Goal: Find specific page/section: Find specific page/section

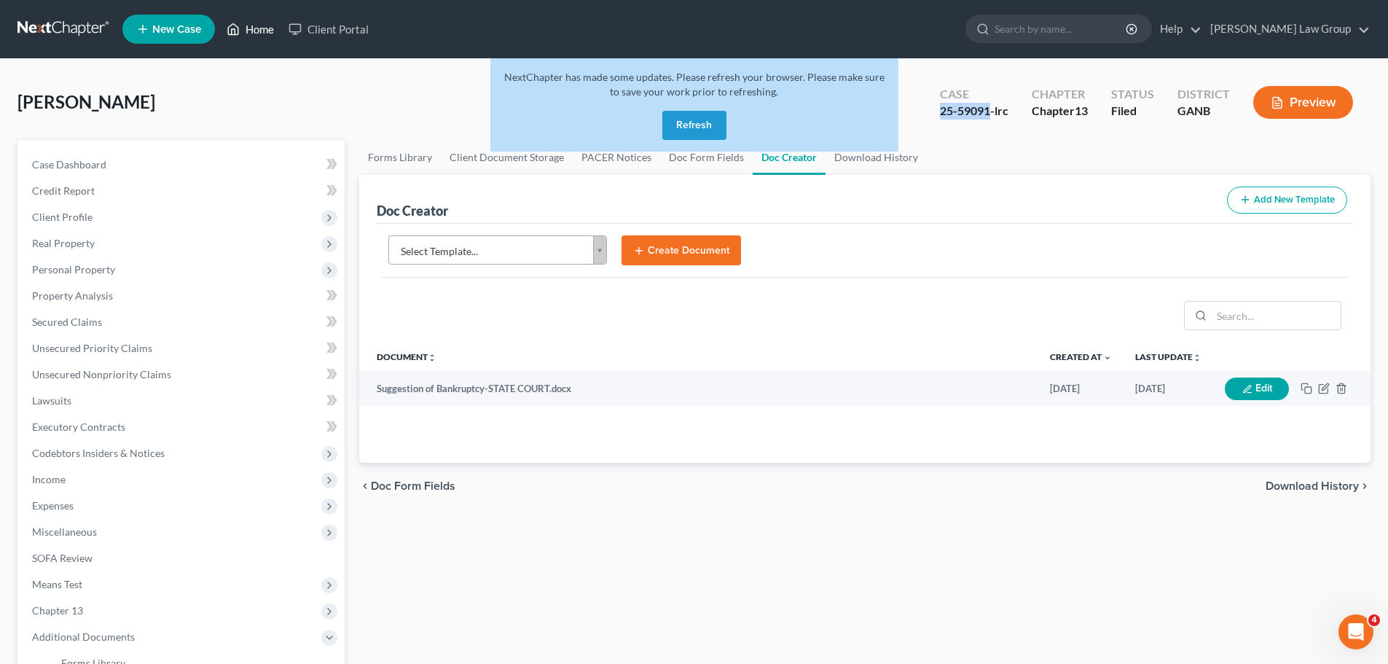
drag, startPoint x: 715, startPoint y: 129, endPoint x: 262, endPoint y: 27, distance: 464.5
click at [715, 129] on button "Refresh" at bounding box center [694, 125] width 64 height 29
click at [262, 27] on link "Home" at bounding box center [250, 29] width 62 height 26
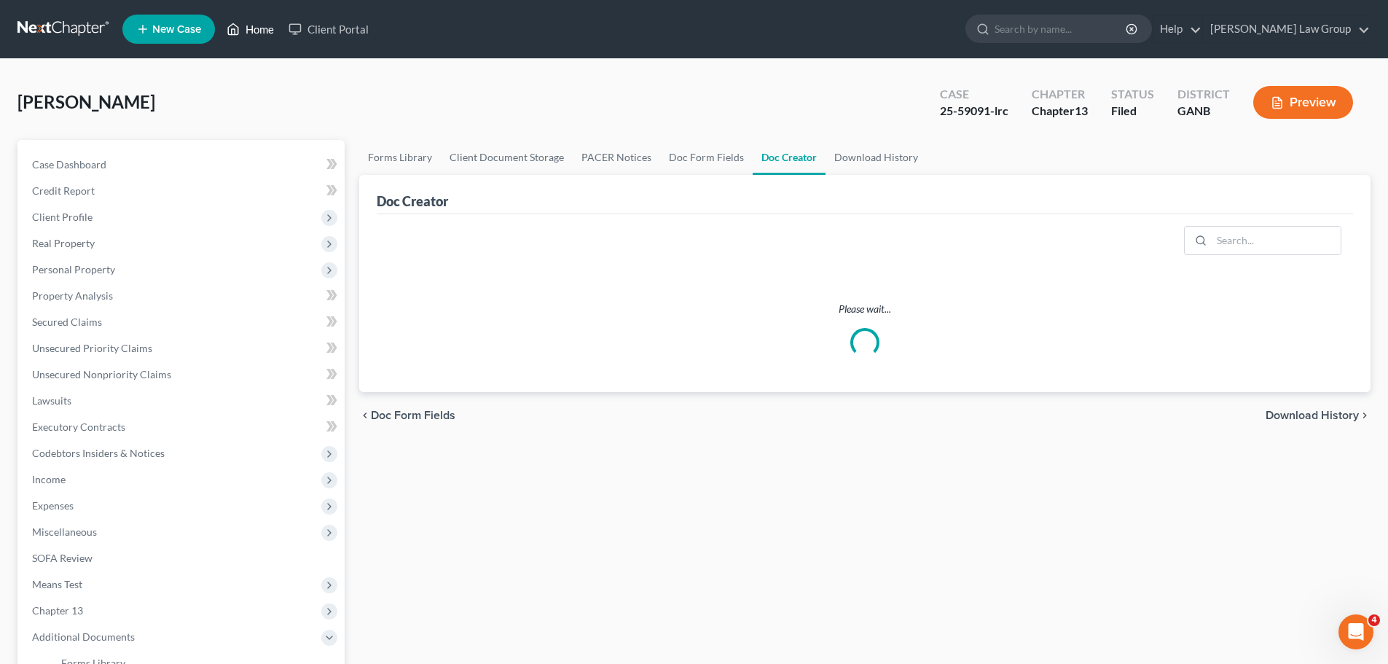
click at [261, 29] on link "Home" at bounding box center [250, 29] width 62 height 26
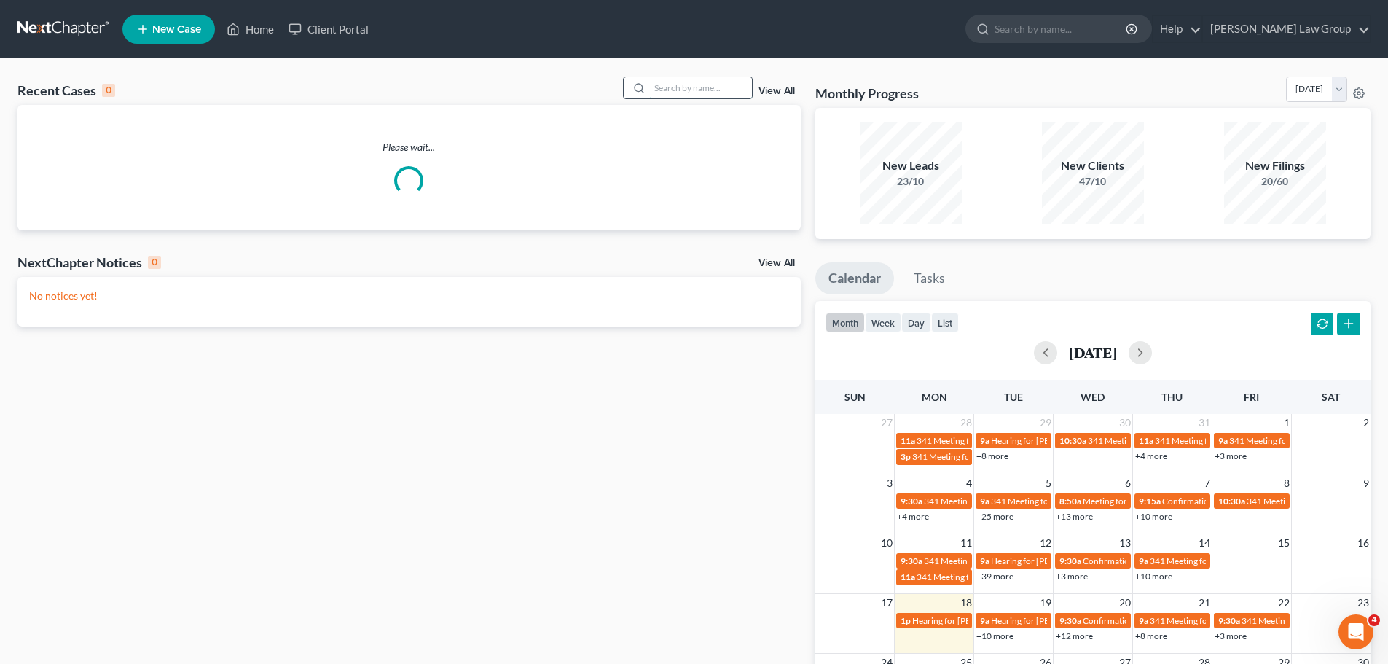
click at [665, 93] on input "search" at bounding box center [701, 87] width 102 height 21
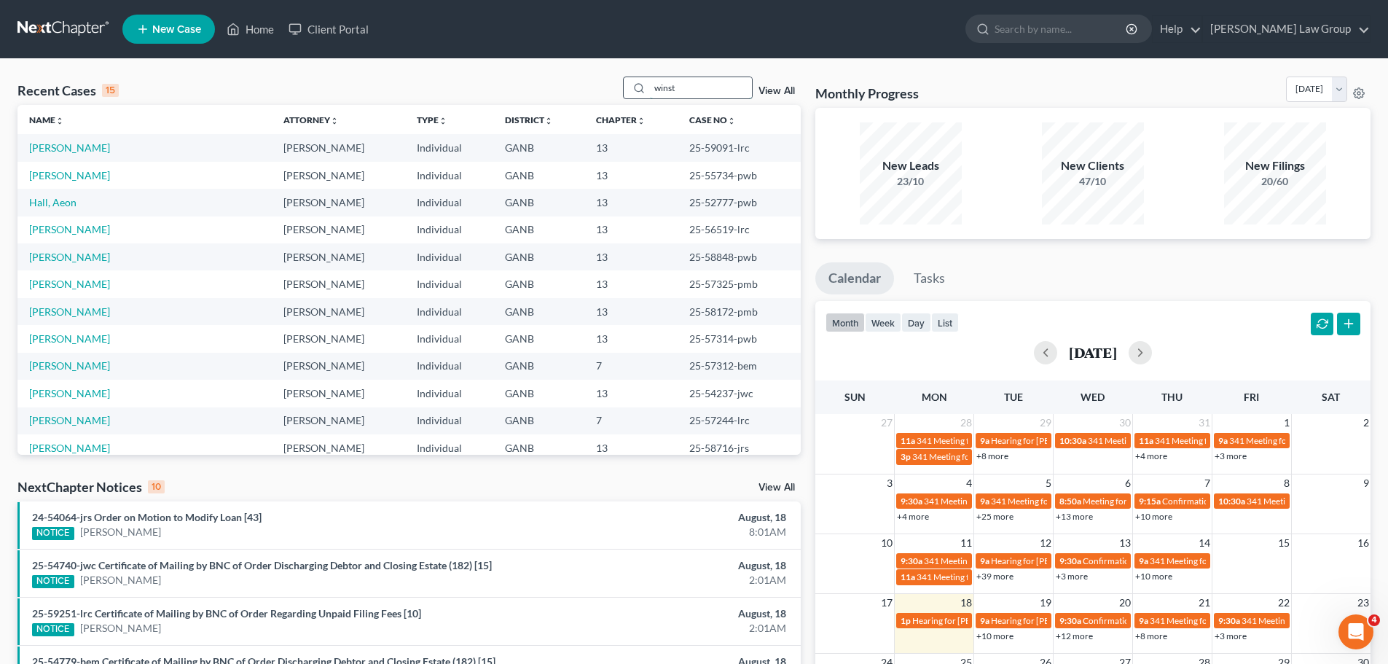
type input "winst"
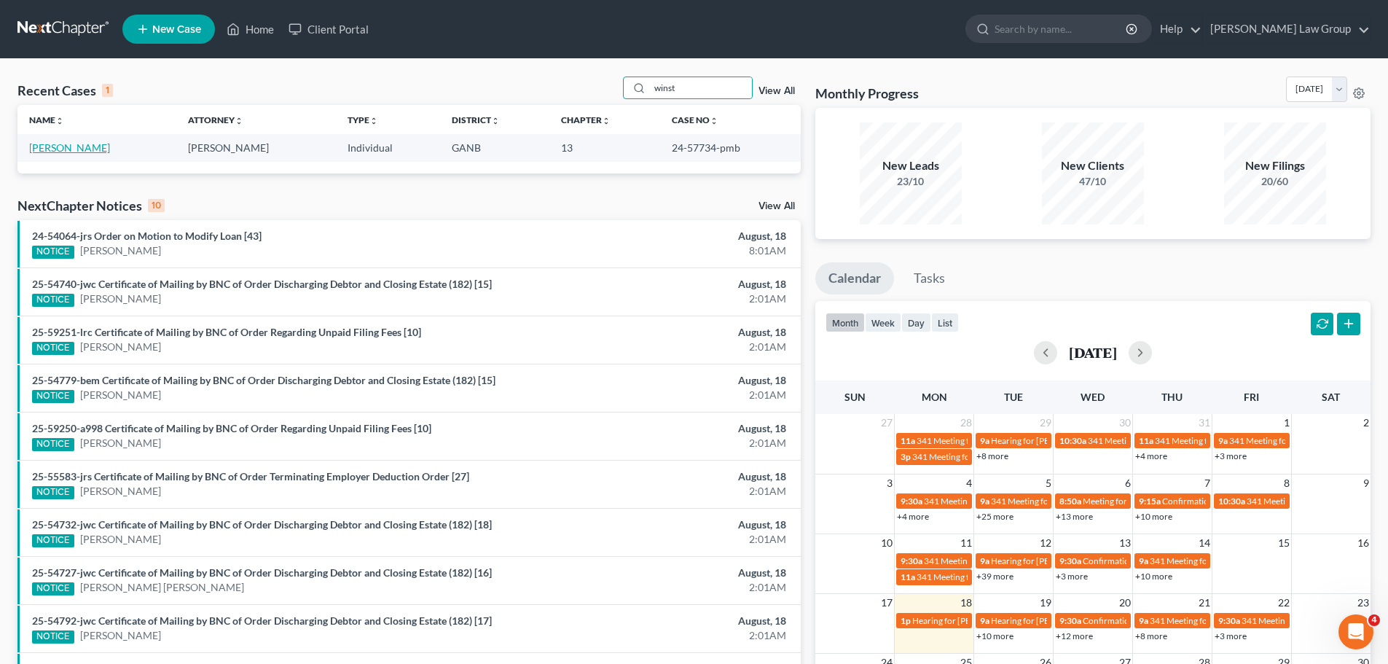
click at [69, 149] on link "[PERSON_NAME]" at bounding box center [69, 147] width 81 height 12
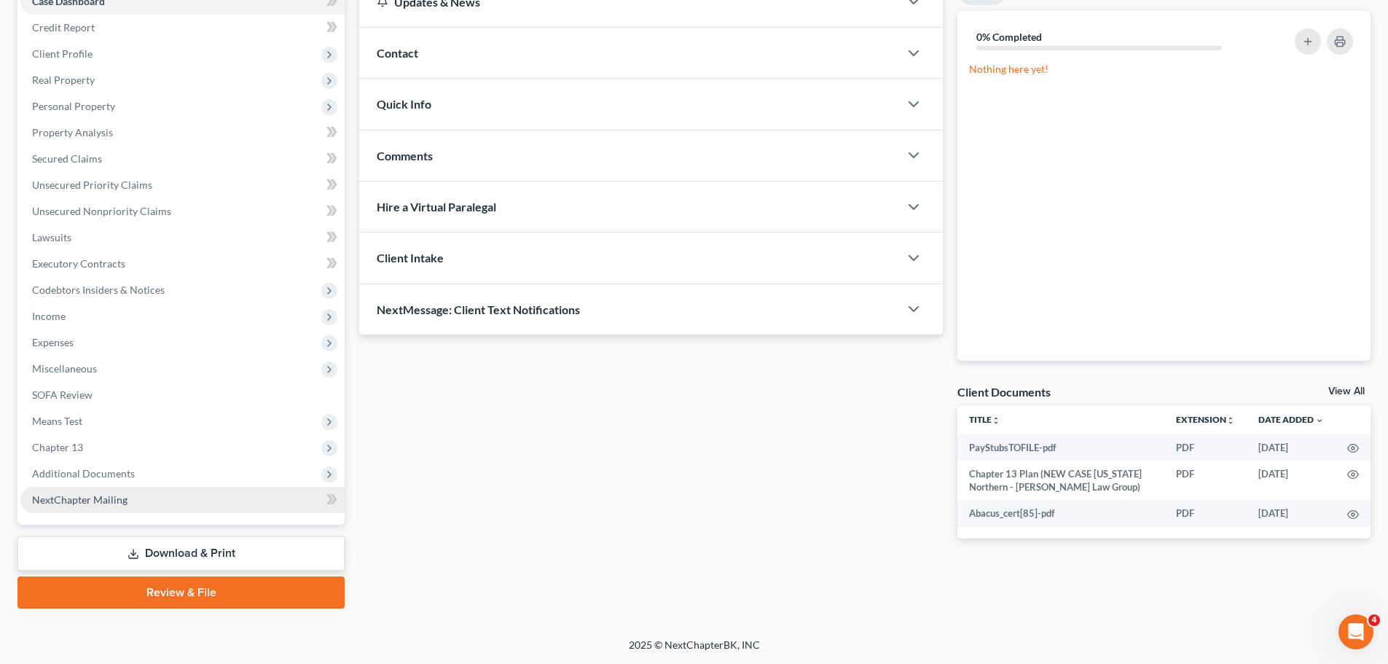
click at [99, 498] on span "NextChapter Mailing" at bounding box center [79, 499] width 95 height 12
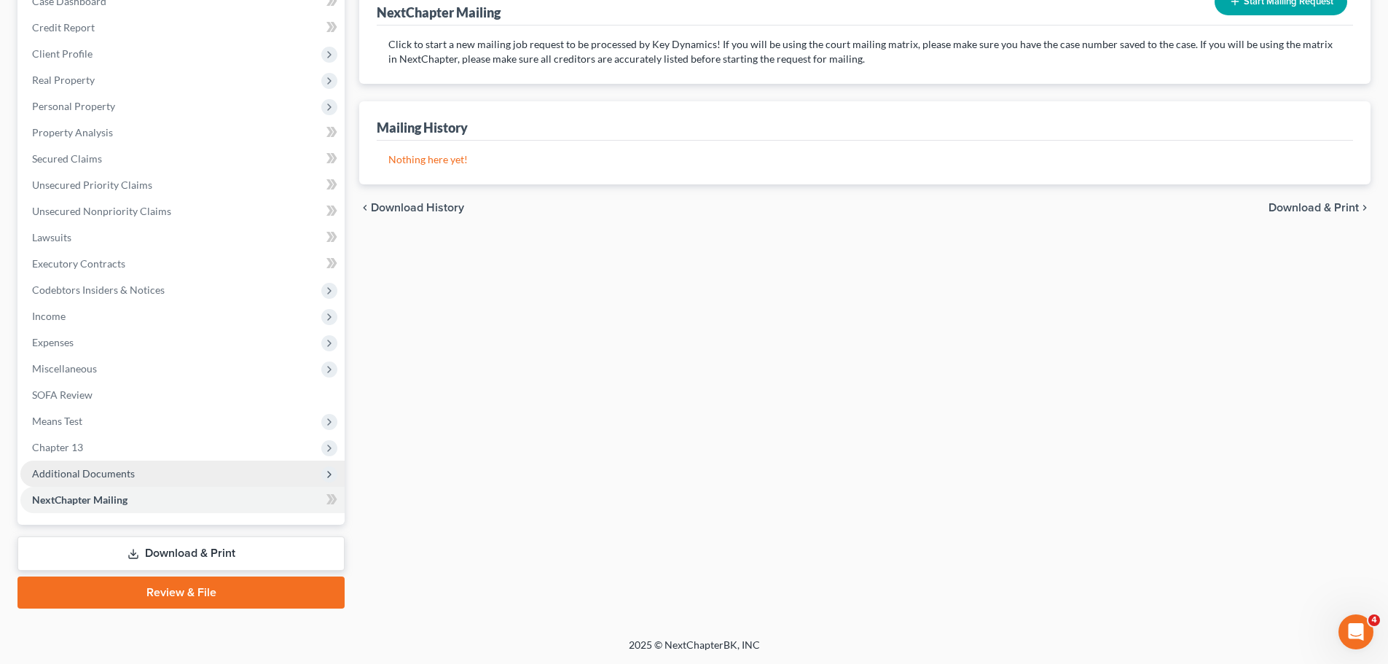
click at [126, 464] on span "Additional Documents" at bounding box center [182, 473] width 324 height 26
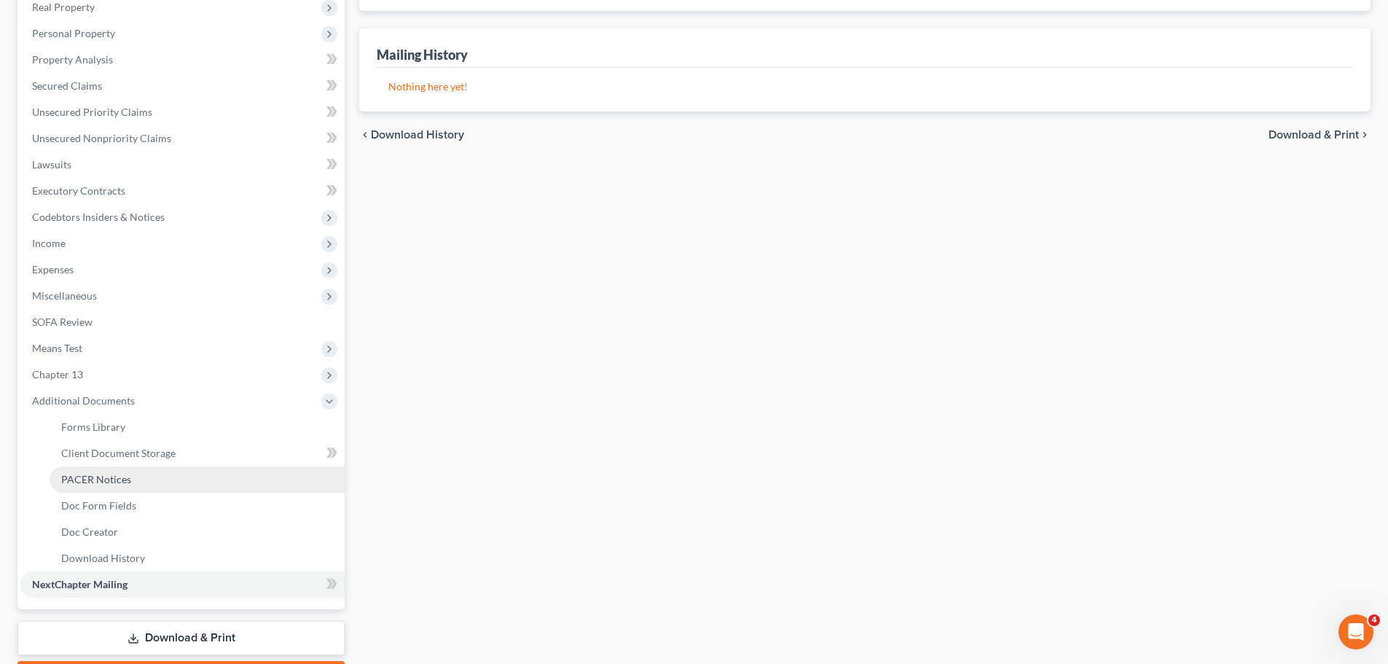
click at [116, 474] on span "PACER Notices" at bounding box center [96, 479] width 70 height 12
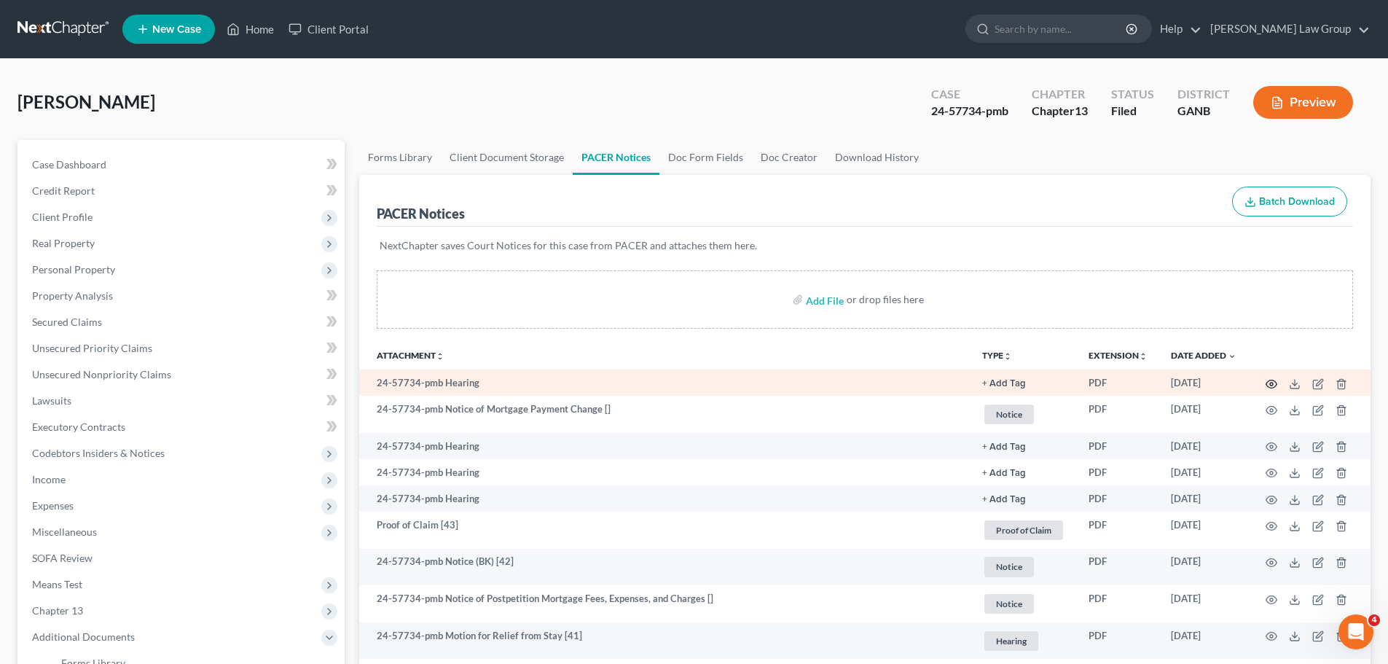
click at [1271, 385] on icon "button" at bounding box center [1272, 384] width 12 height 12
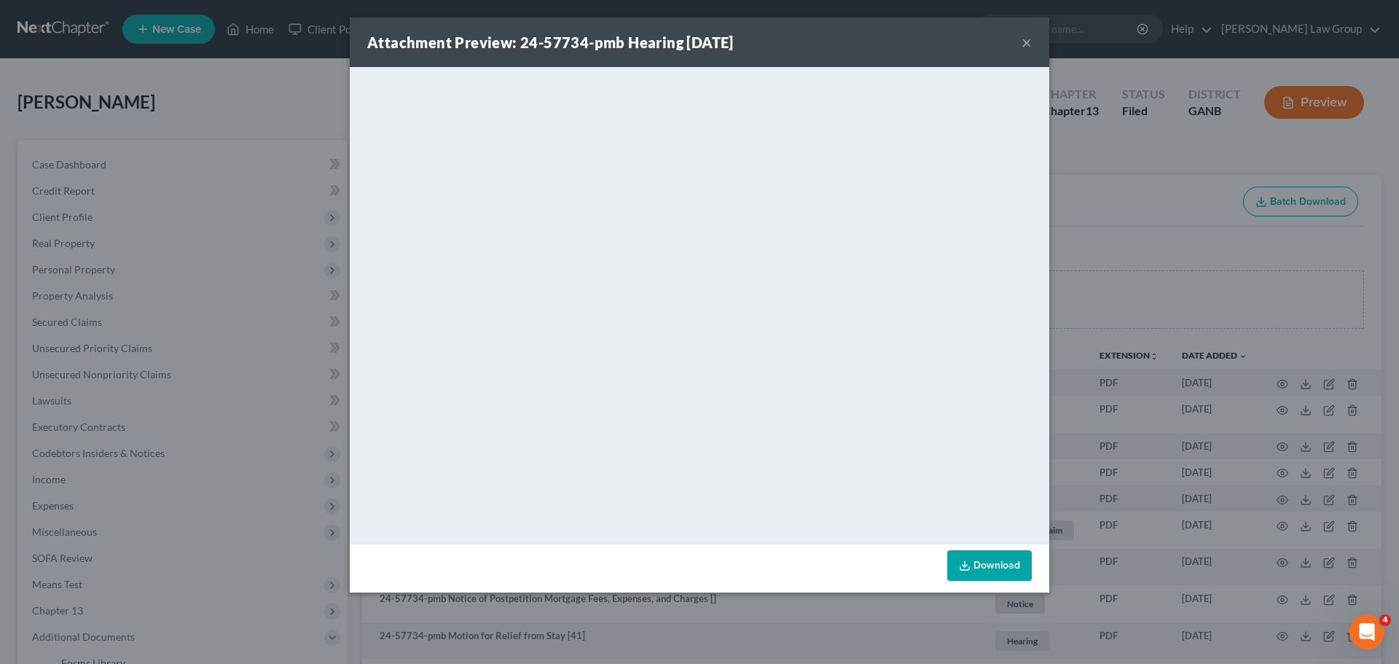
click at [1027, 48] on button "×" at bounding box center [1026, 42] width 10 height 17
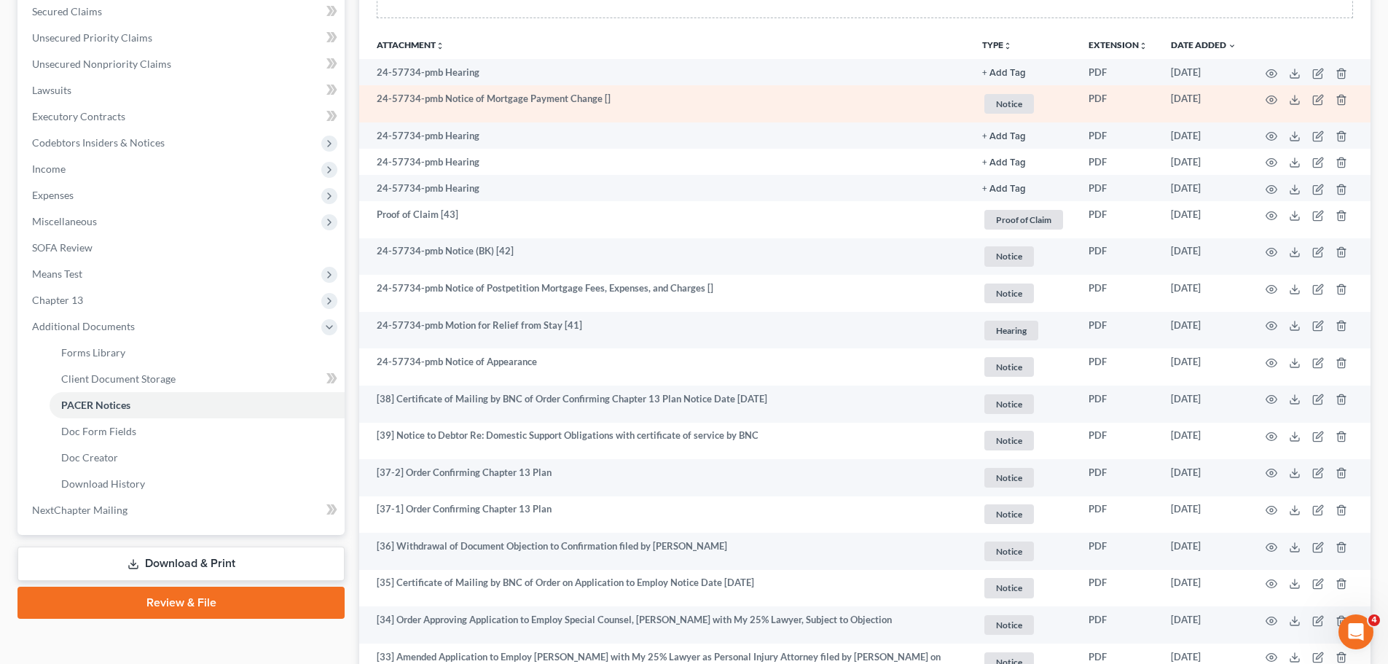
scroll to position [291, 0]
